Goal: Communication & Community: Share content

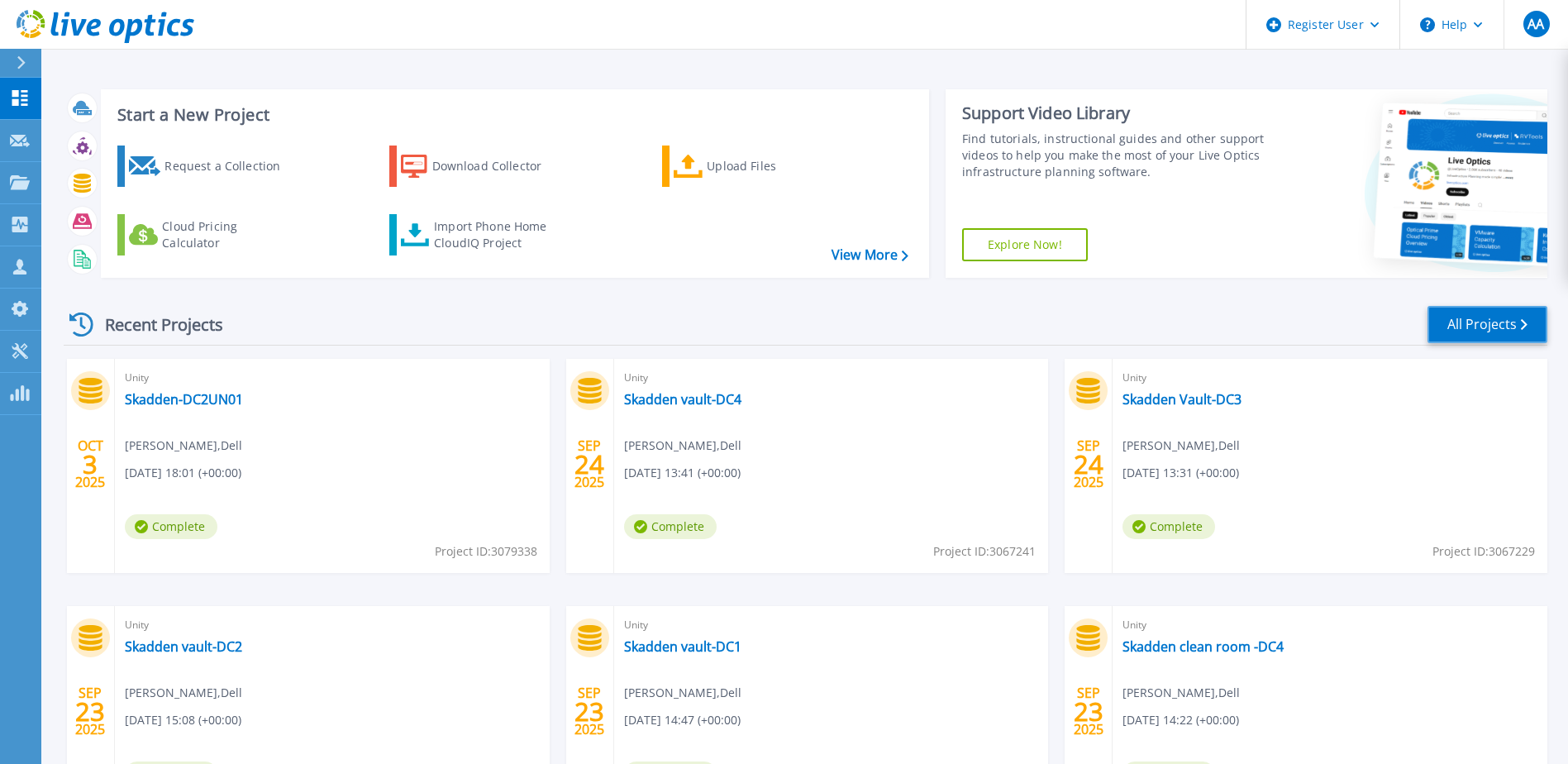
click at [1479, 322] on link "All Projects" at bounding box center [1487, 324] width 119 height 37
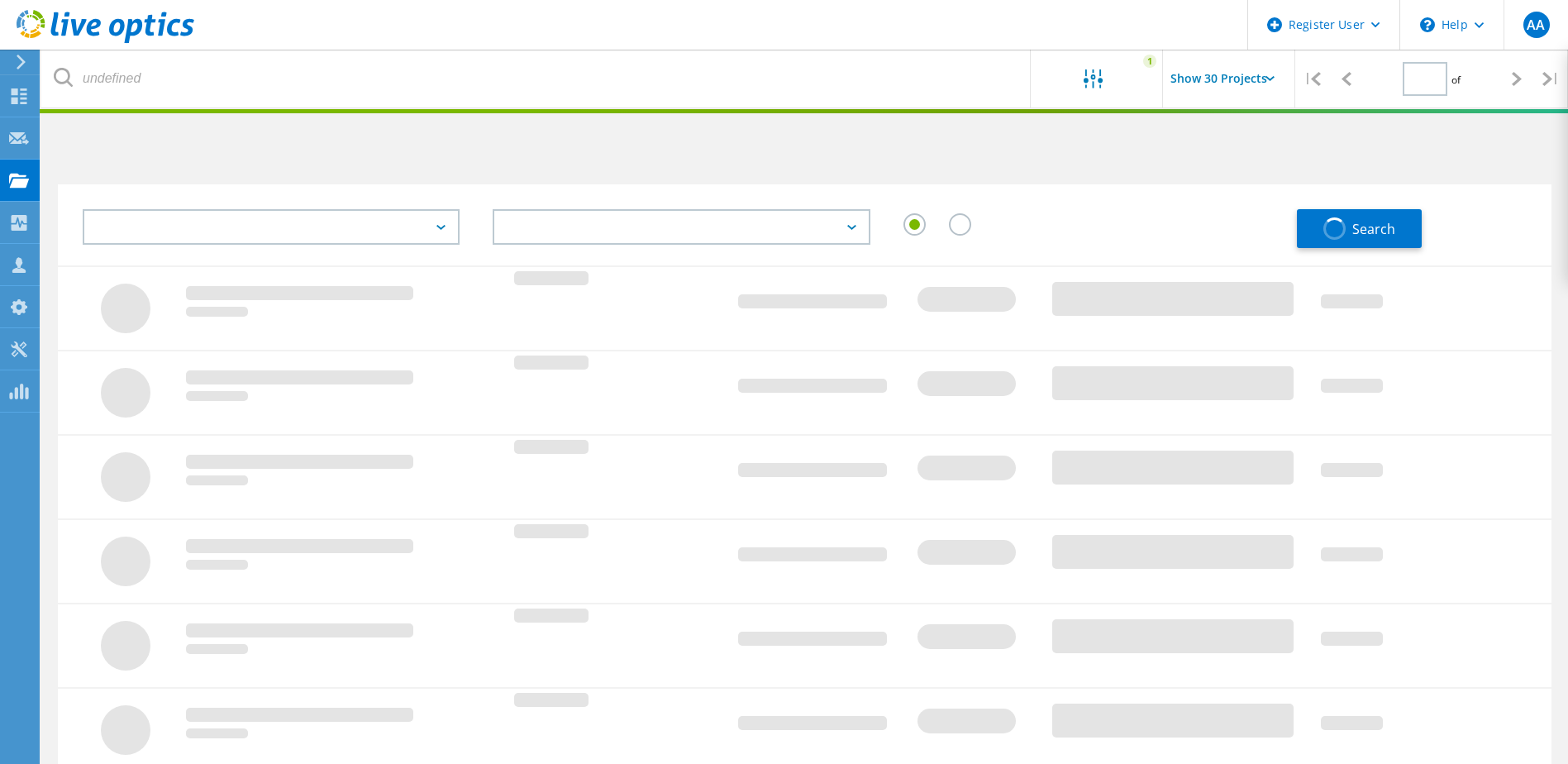
type input "1"
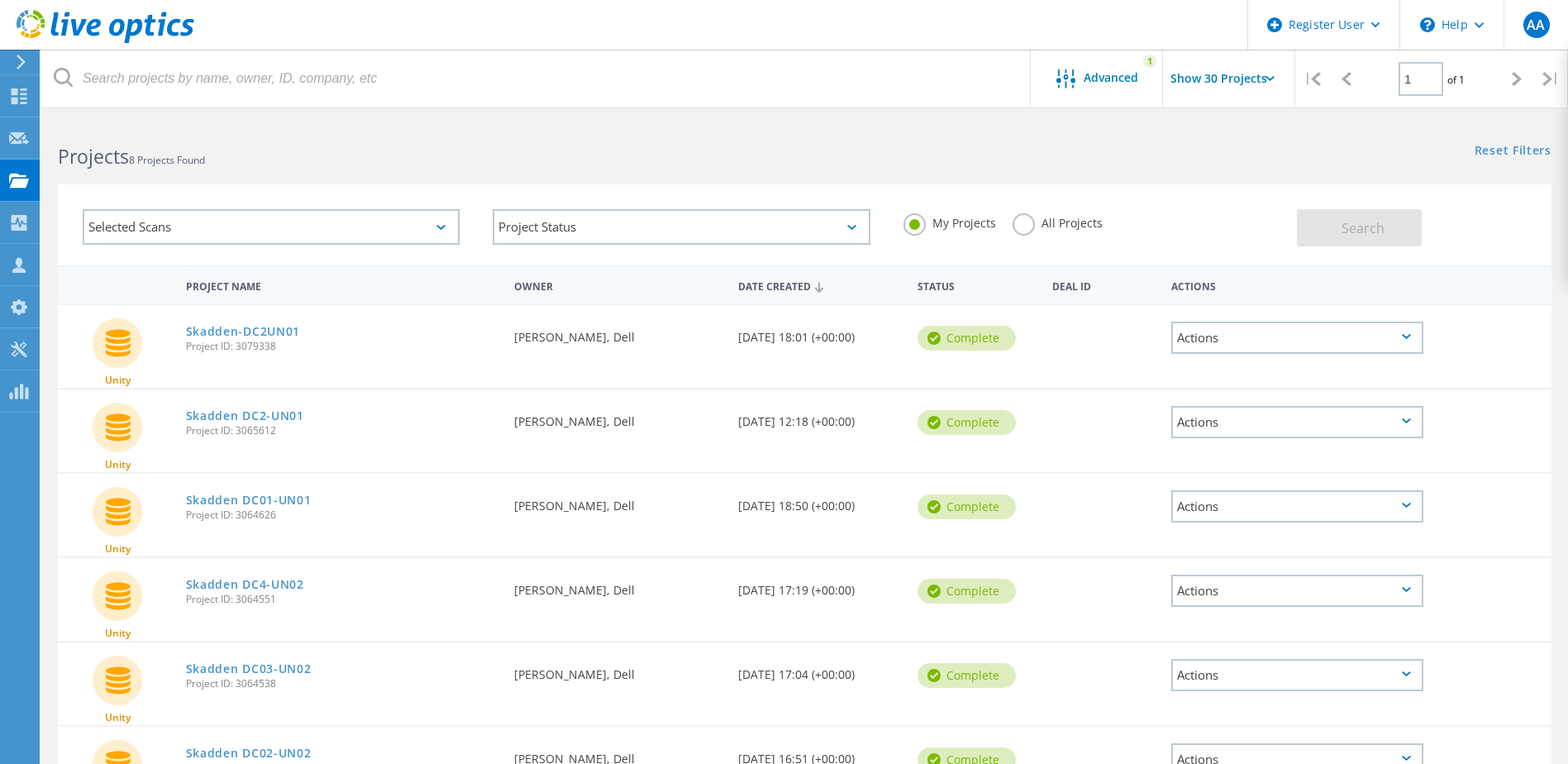
drag, startPoint x: 287, startPoint y: 417, endPoint x: 1269, endPoint y: 418, distance: 982.0
click at [1269, 418] on div "Actions" at bounding box center [1298, 422] width 252 height 32
click at [1223, 420] on div "Share" at bounding box center [1298, 422] width 249 height 25
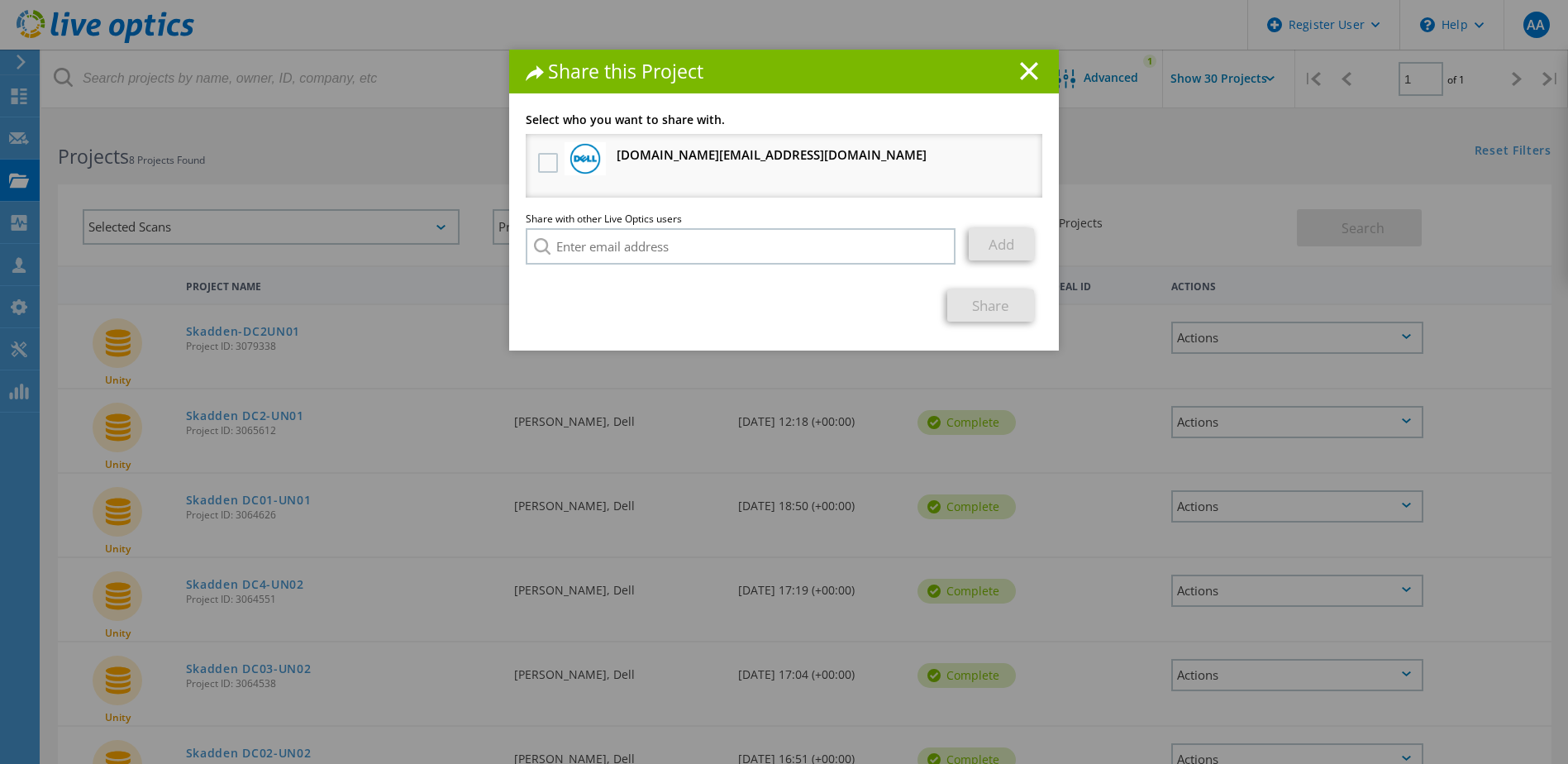
click at [546, 159] on label at bounding box center [550, 163] width 24 height 19
click at [0, 0] on input "checkbox" at bounding box center [0, 0] width 0 height 0
click at [981, 307] on link "Share" at bounding box center [990, 305] width 86 height 32
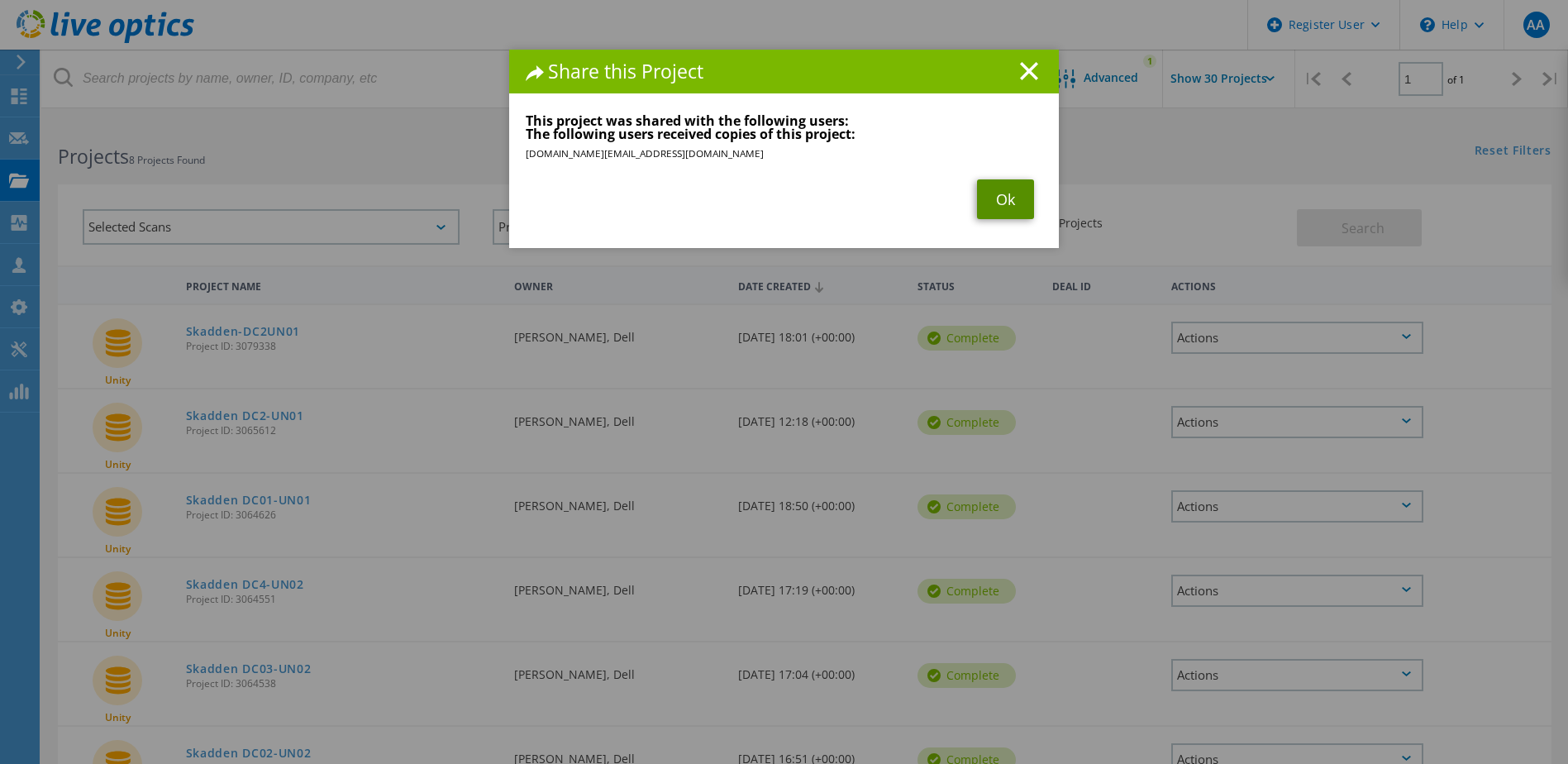
click at [979, 191] on link "Ok" at bounding box center [1005, 199] width 57 height 40
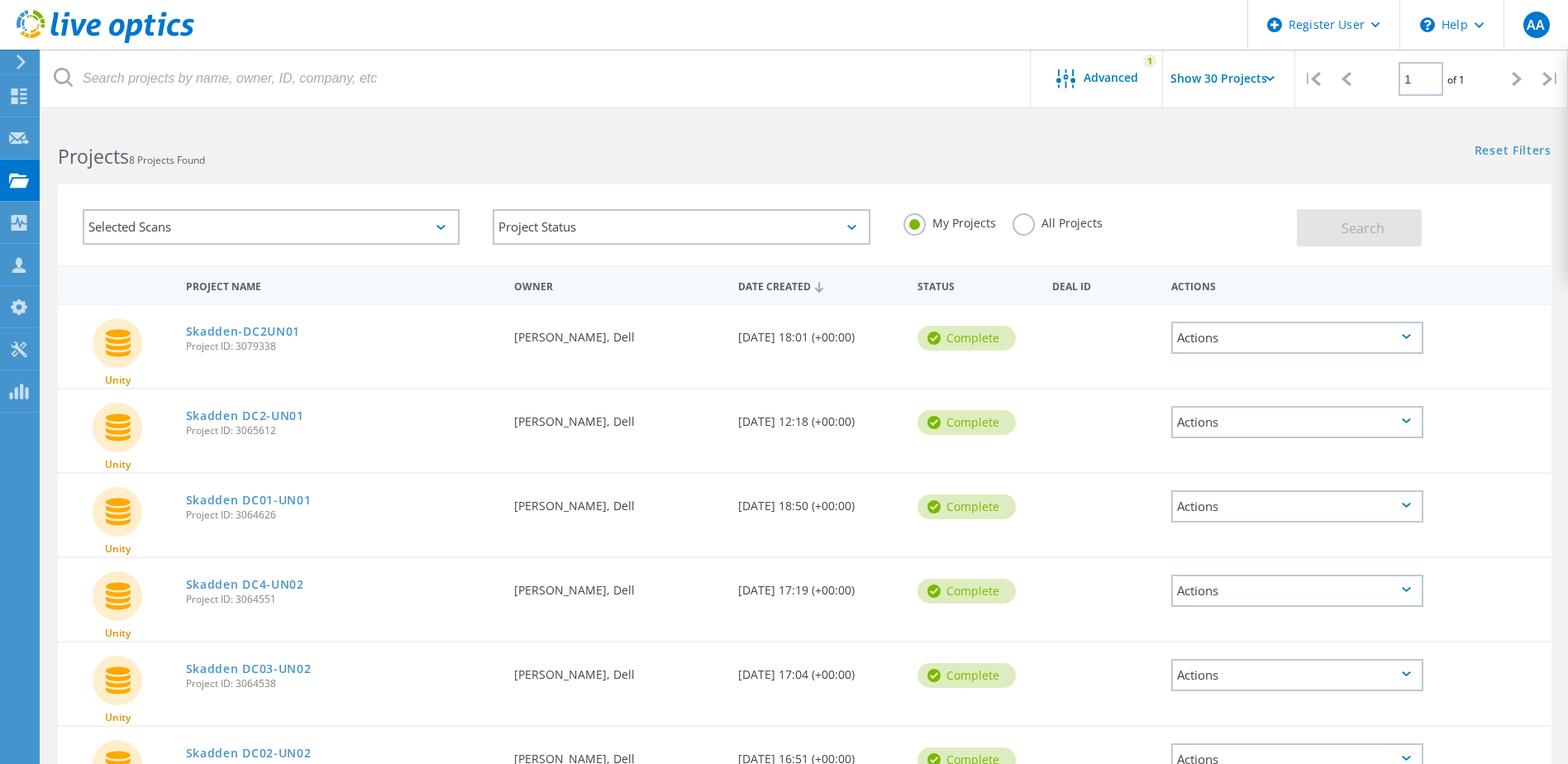
click at [1284, 74] on input "Show 30 Projects" at bounding box center [1245, 79] width 165 height 58
click at [1240, 174] on div "Show 30 Projects" at bounding box center [1245, 176] width 163 height 27
click at [1131, 91] on div "Advanced 1" at bounding box center [1097, 79] width 132 height 58
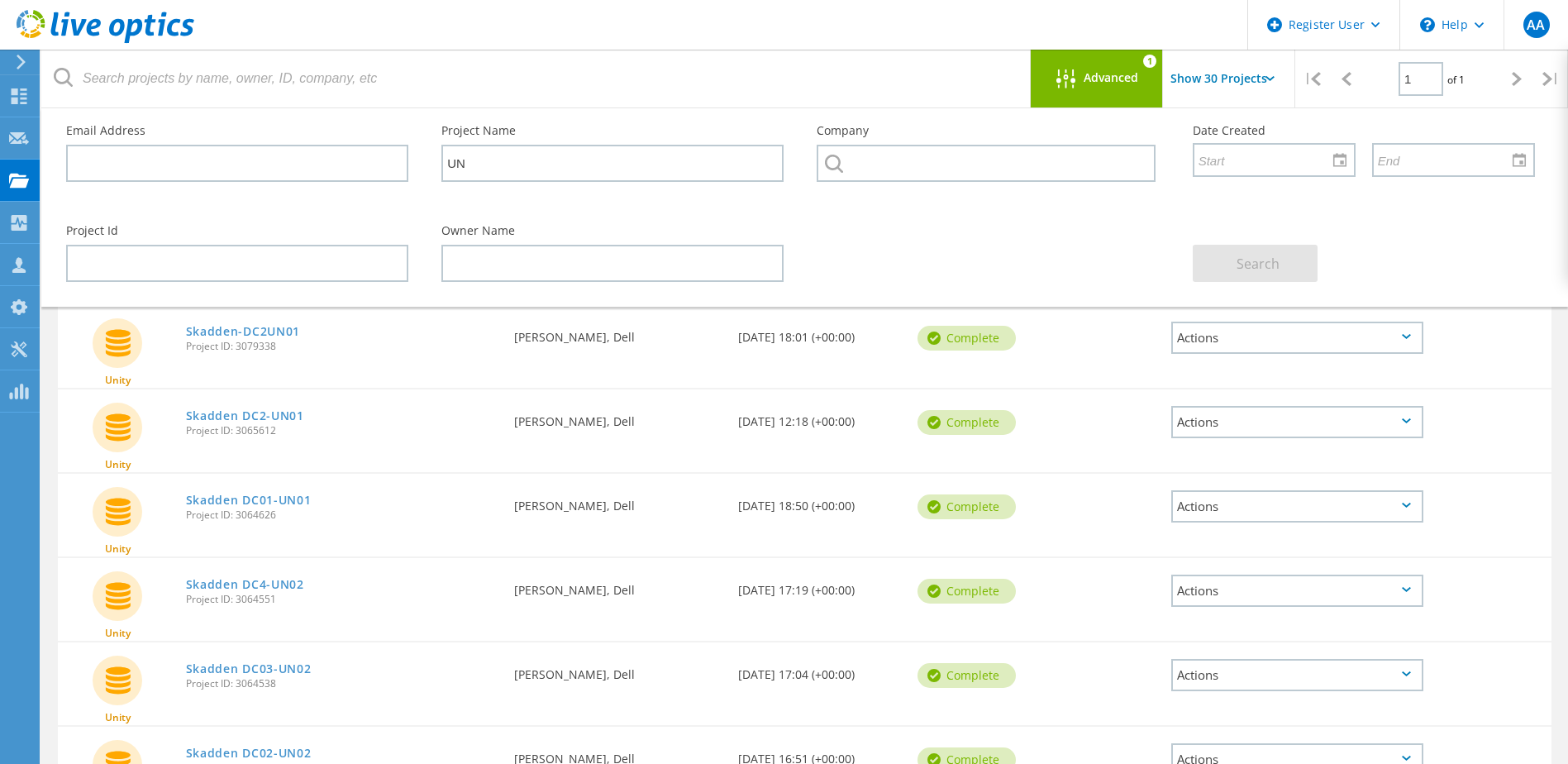
click at [701, 31] on header "Register User \n Help Explore Helpful Articles Contact Support AA Dell User Aas…" at bounding box center [784, 25] width 1568 height 50
click at [1199, 595] on div "Actions" at bounding box center [1298, 590] width 252 height 32
click at [1200, 595] on div "Share" at bounding box center [1298, 590] width 249 height 25
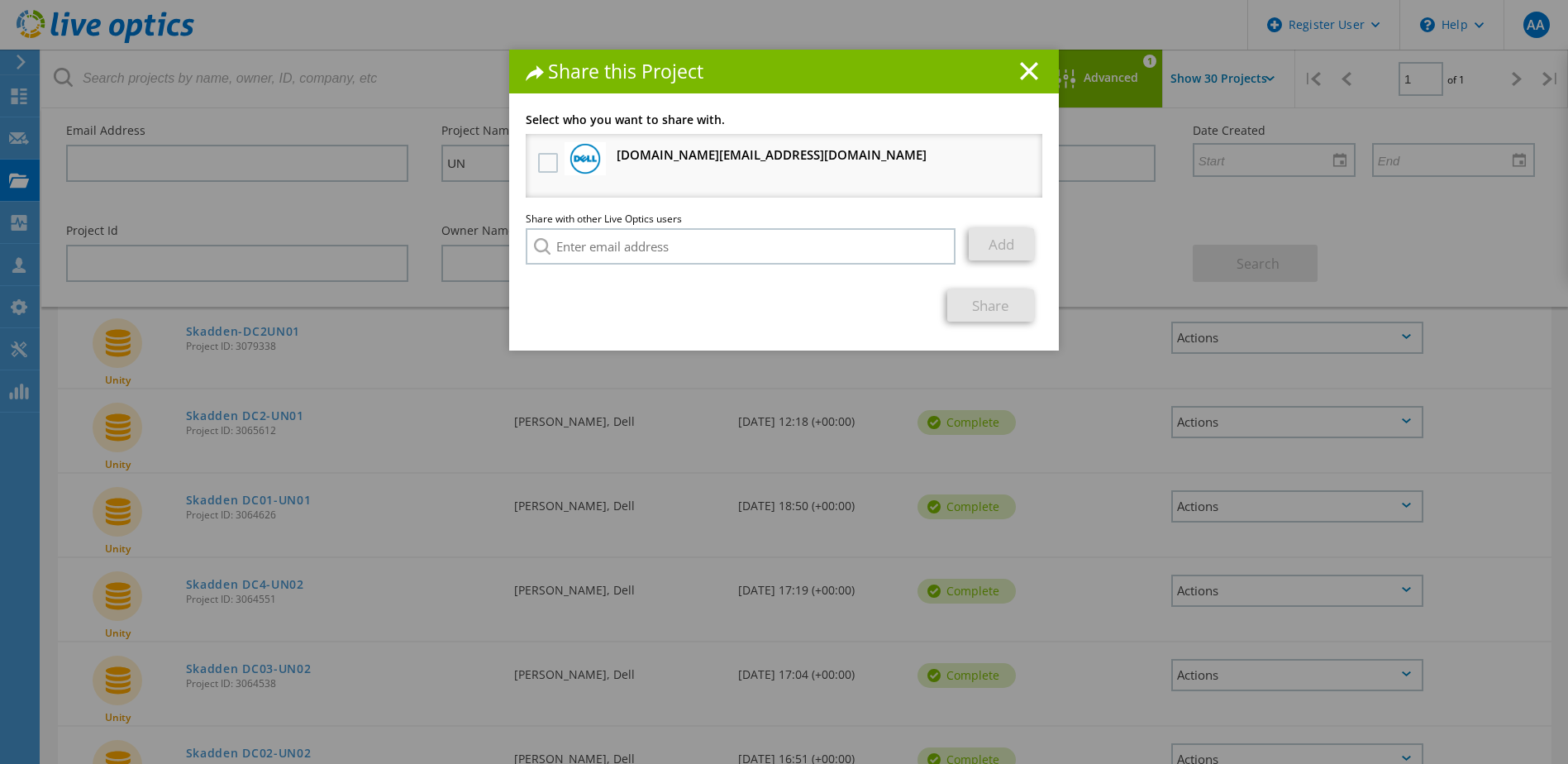
click at [634, 153] on h3 "Ted.Green@dell.com Will receive an anonymous copy" at bounding box center [772, 155] width 310 height 20
click at [548, 170] on label at bounding box center [550, 163] width 24 height 19
click at [0, 0] on input "checkbox" at bounding box center [0, 0] width 0 height 0
click at [977, 310] on link "Share" at bounding box center [990, 305] width 86 height 32
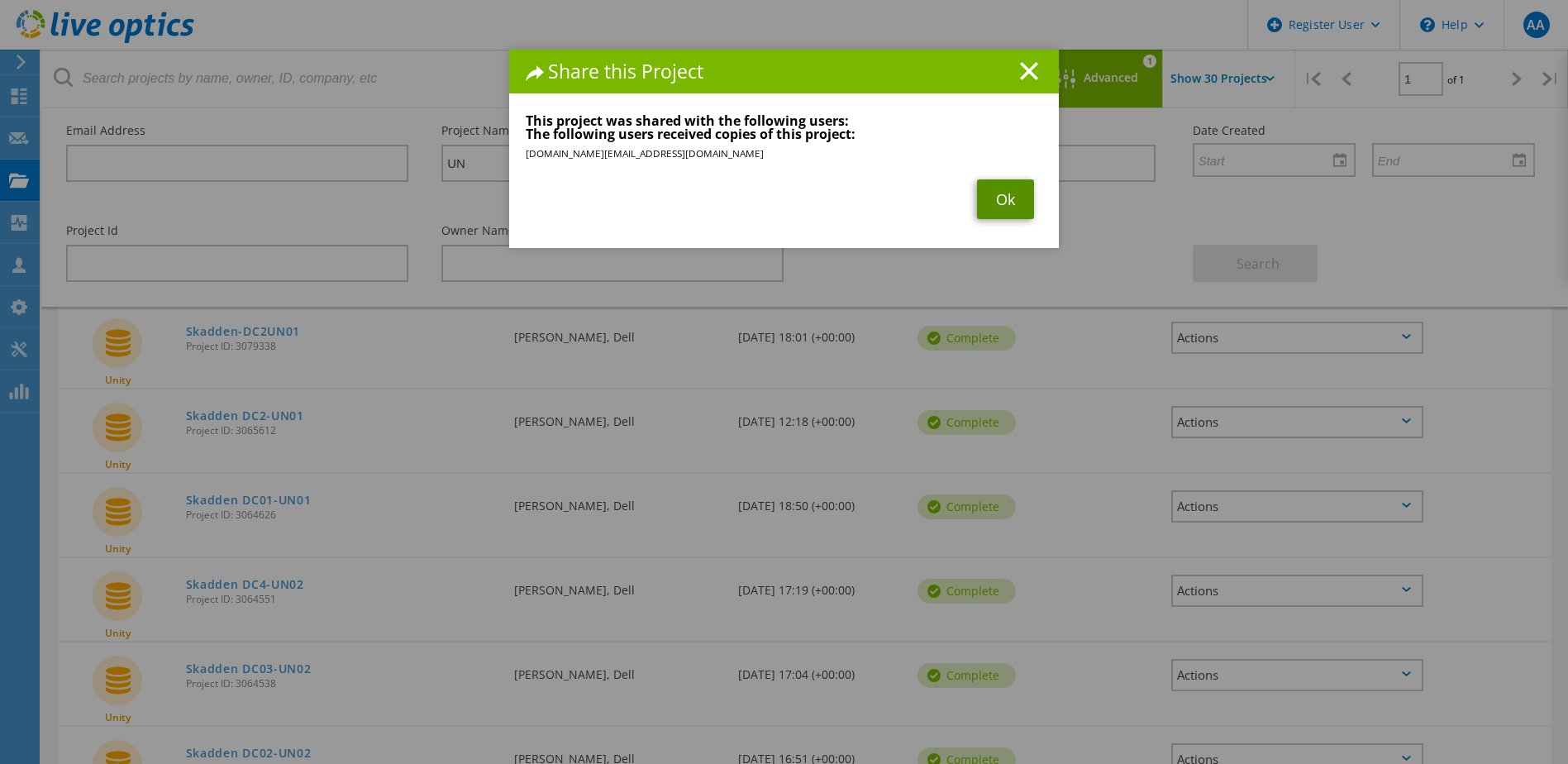
click at [997, 197] on link "Ok" at bounding box center [1005, 199] width 57 height 40
